Goal: Task Accomplishment & Management: Complete application form

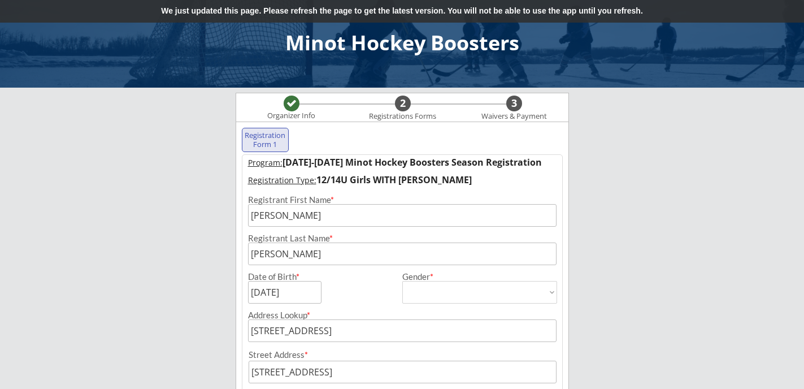
select select ""[DEMOGRAPHIC_DATA]""
select select ""14U Girls""
select select ""Adult Large""
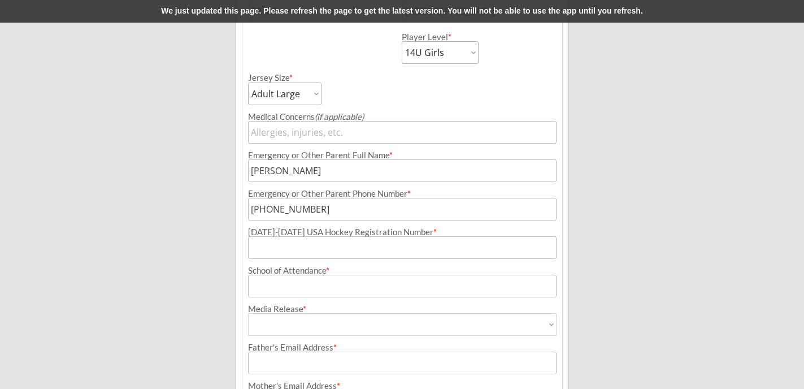
click at [656, 155] on div "Minot Hockey Boosters Organizer Info 2 Registrations Forms 3 Waivers & Payment …" at bounding box center [402, 35] width 804 height 956
click at [648, 255] on div "Minot Hockey Boosters Organizer Info 2 Registrations Forms 3 Waivers & Payment …" at bounding box center [402, 35] width 804 height 956
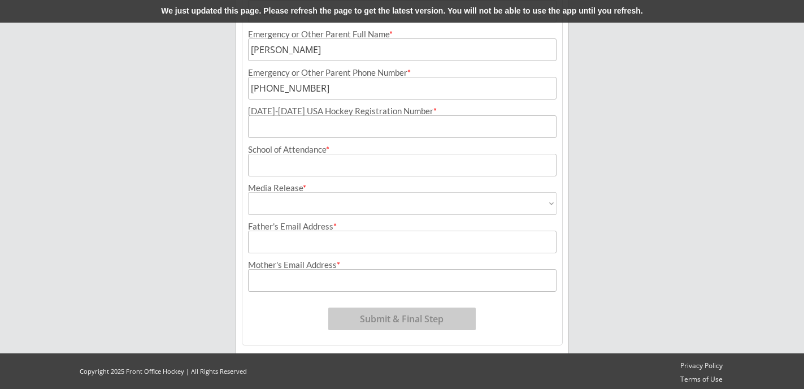
scroll to position [567, 0]
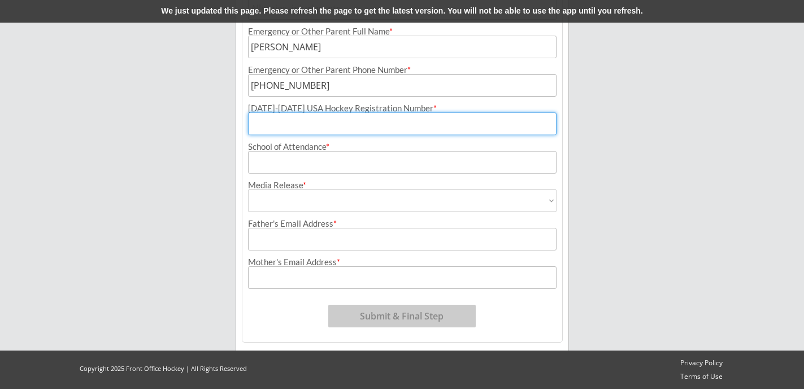
click at [279, 131] on input "input" at bounding box center [402, 123] width 309 height 23
type input "245602807KUHNH"
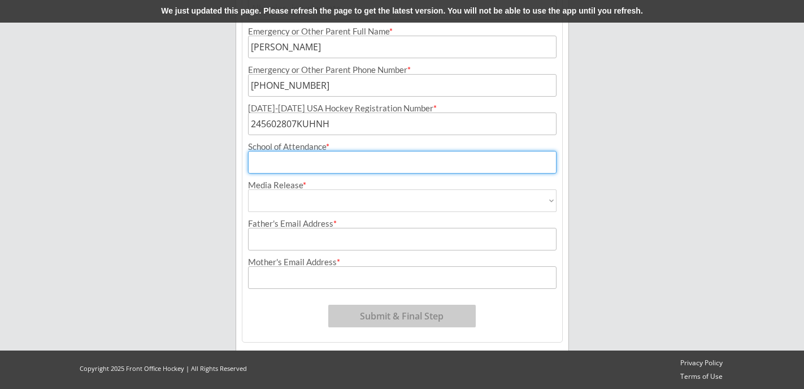
click at [275, 164] on input "input" at bounding box center [402, 162] width 309 height 23
type input "[GEOGRAPHIC_DATA]"
click at [273, 205] on select "Yes No" at bounding box center [402, 200] width 309 height 23
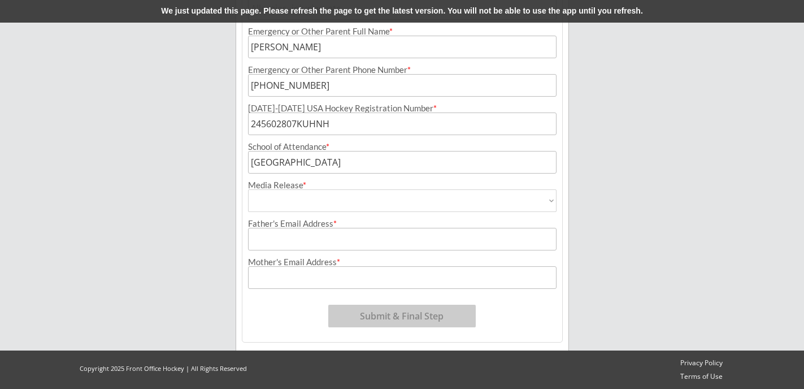
select select ""Yes""
click at [248, 189] on select "Yes No" at bounding box center [402, 200] width 309 height 23
type input "Yes"
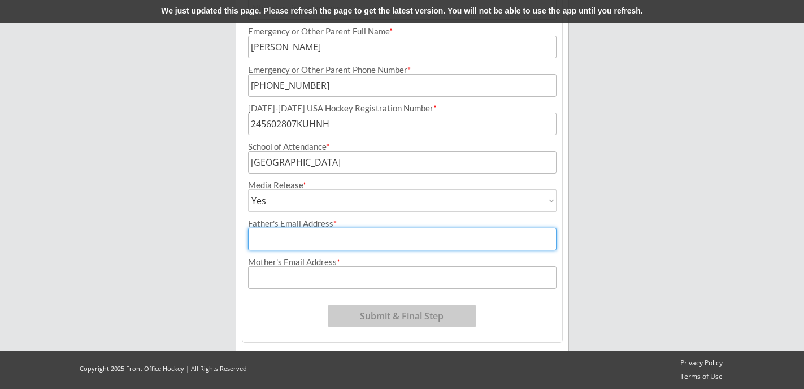
click at [276, 241] on input "input" at bounding box center [402, 239] width 309 height 23
type input "[PERSON_NAME][EMAIL_ADDRESS][PERSON_NAME][DOMAIN_NAME]"
click at [271, 282] on input "input" at bounding box center [402, 277] width 309 height 23
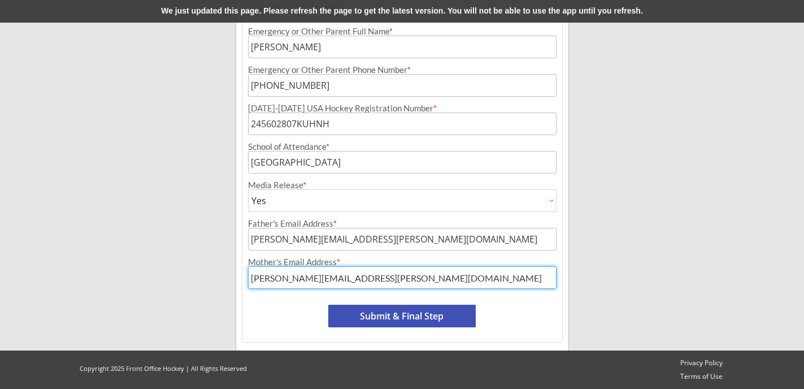
type input "[PERSON_NAME][EMAIL_ADDRESS][PERSON_NAME][DOMAIN_NAME]"
click at [387, 314] on button "Submit & Final Step" at bounding box center [402, 316] width 148 height 23
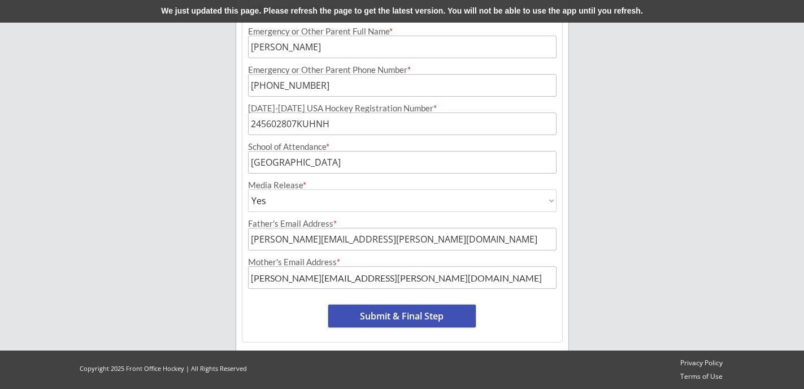
click at [424, 315] on button "Submit & Final Step" at bounding box center [402, 316] width 148 height 23
